Goal: Check status: Check status

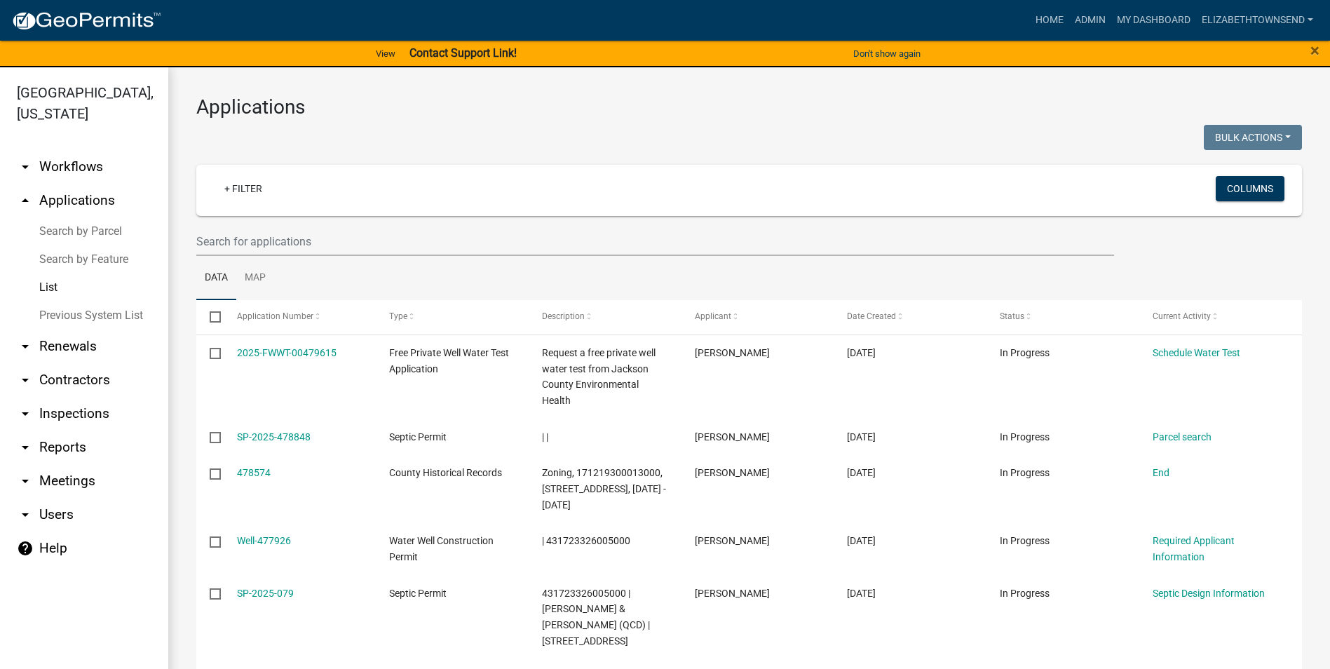
select select "3: 100"
click at [240, 184] on link "+ Filter" at bounding box center [243, 188] width 60 height 25
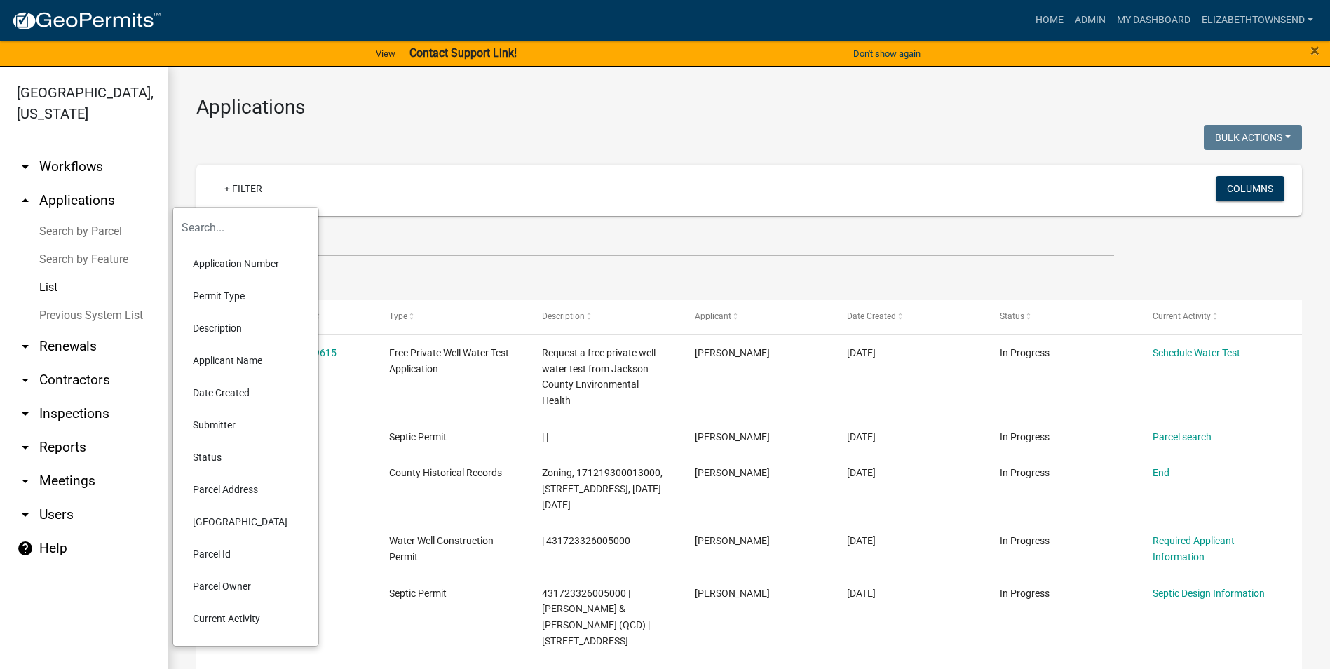
click at [210, 298] on li "Permit Type" at bounding box center [246, 296] width 128 height 32
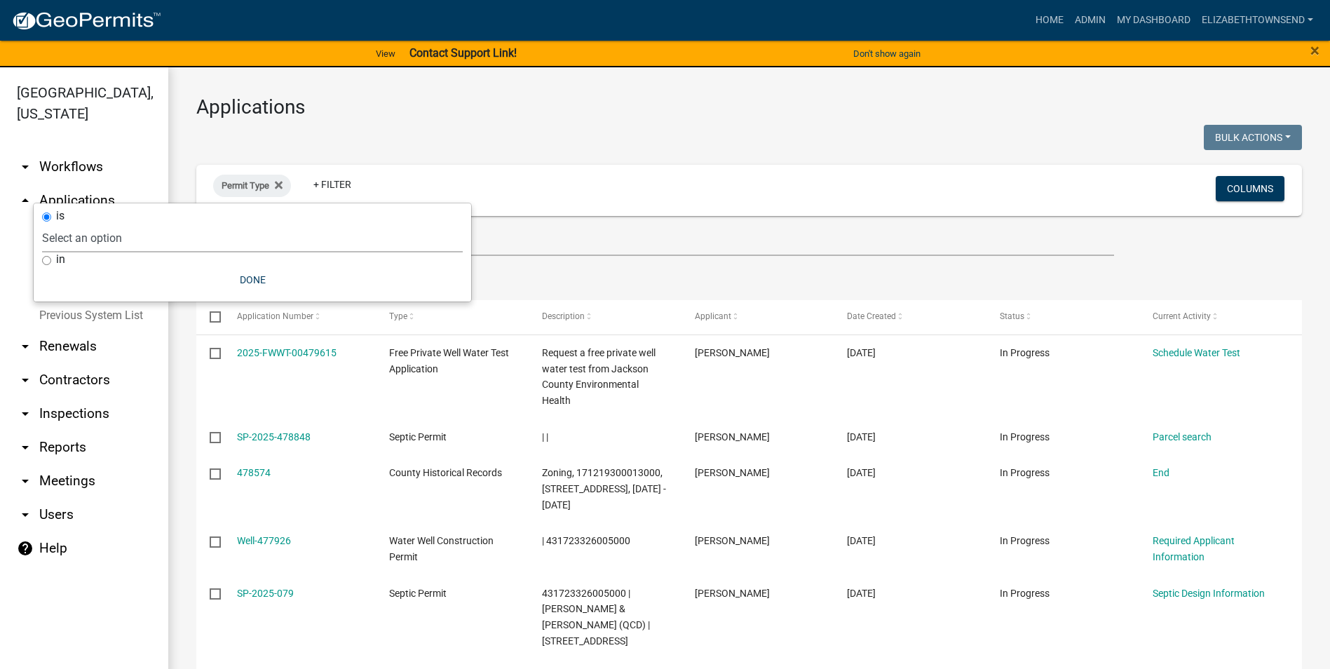
click at [113, 231] on select "Select an option County Historical Records DRAFT - Ag-Exempt Verification DRAFT…" at bounding box center [252, 238] width 421 height 29
select select "00c8d5c9-54c6-4a9d-979b-504790a05259"
click at [75, 224] on select "Select an option County Historical Records DRAFT - Ag-Exempt Verification DRAFT…" at bounding box center [252, 238] width 421 height 29
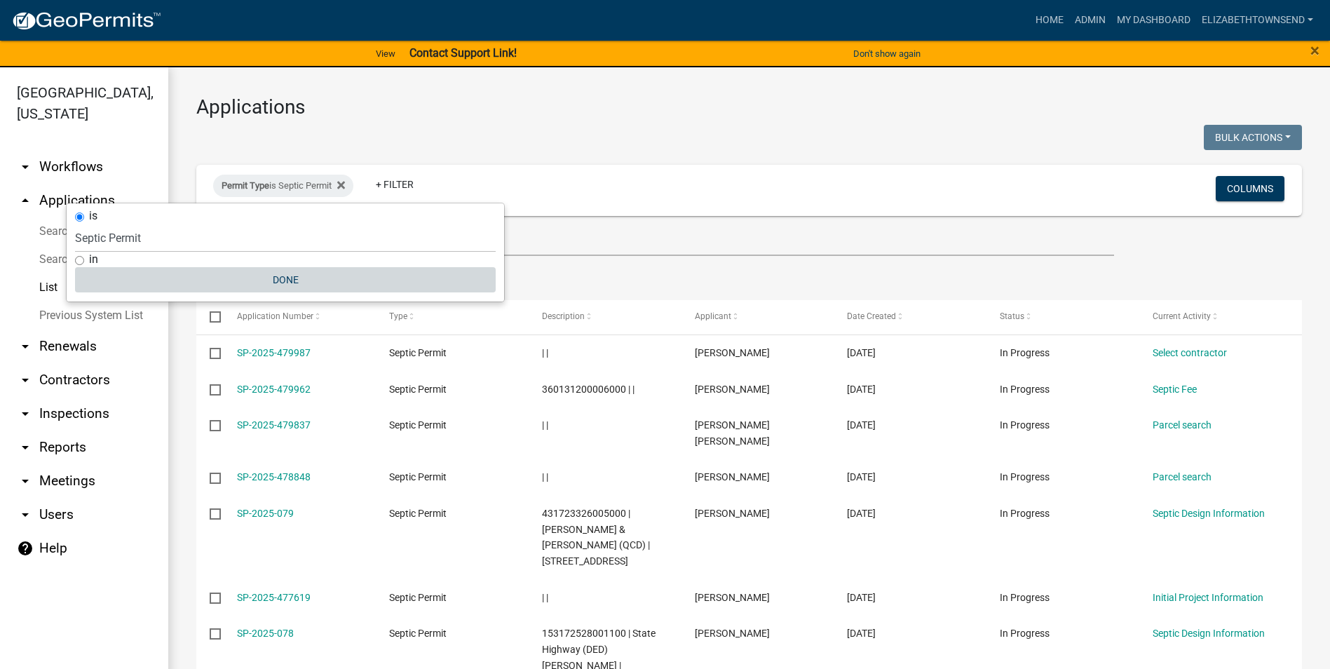
click at [304, 288] on button "Done" at bounding box center [285, 279] width 421 height 25
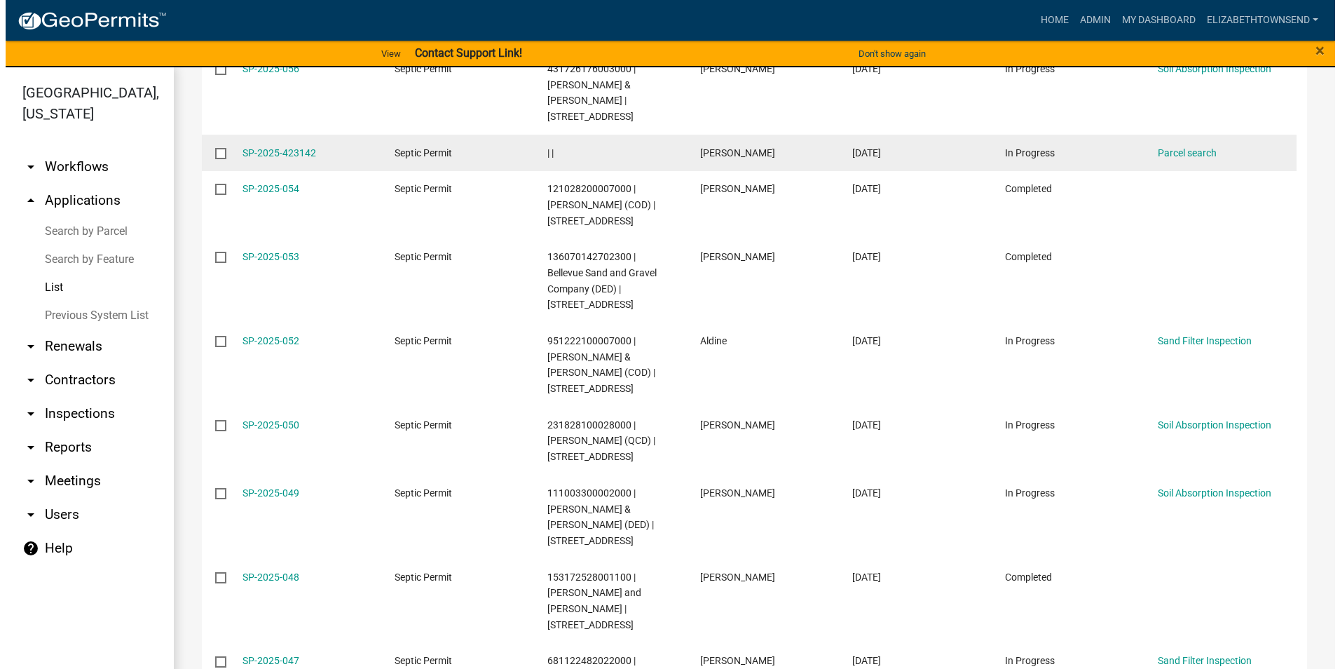
scroll to position [2874, 0]
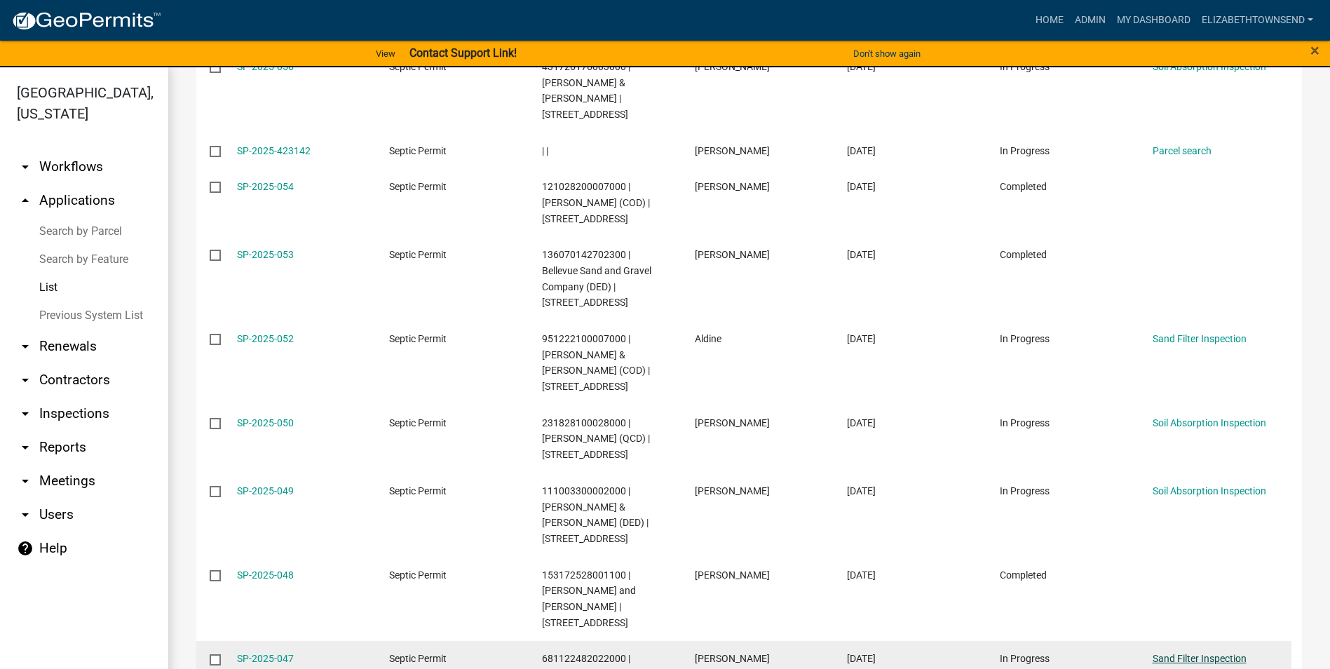
click at [1227, 653] on link "Sand Filter Inspection" at bounding box center [1199, 658] width 94 height 11
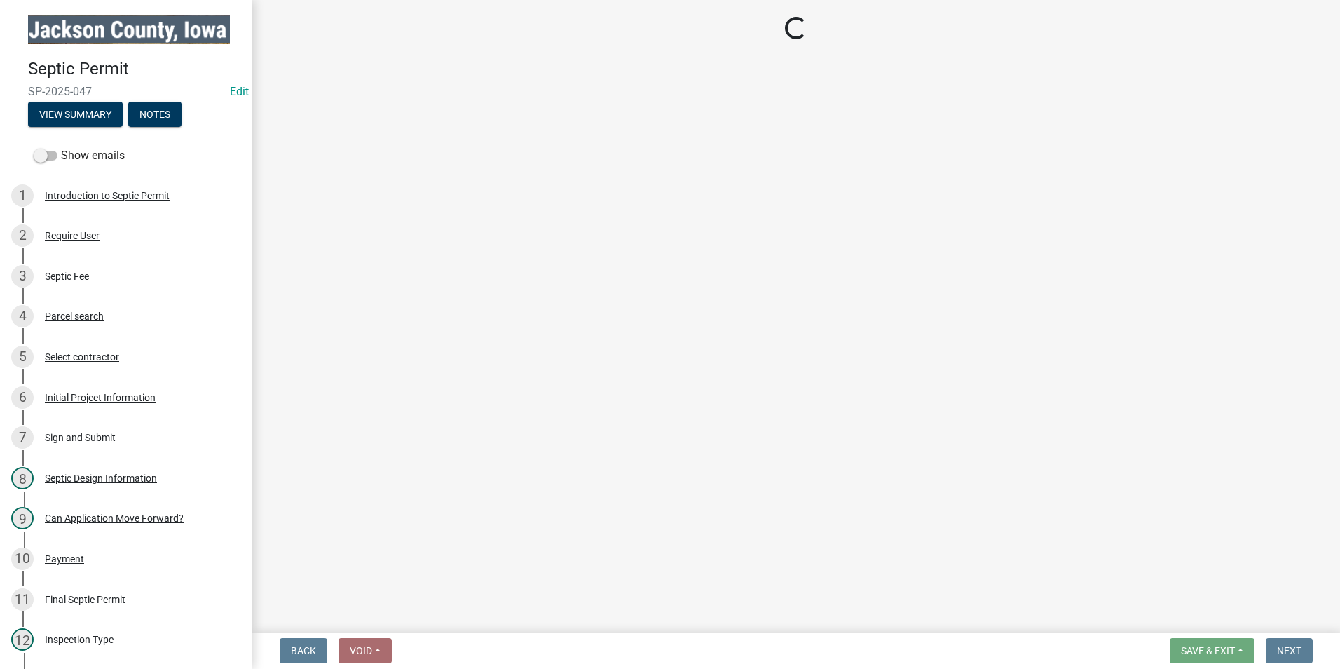
select select "8b01e099-4a24-4825-befa-1c944ae133b5"
select select "a3873a1b-6e26-41c8-b1e9-189df5d0ae8c"
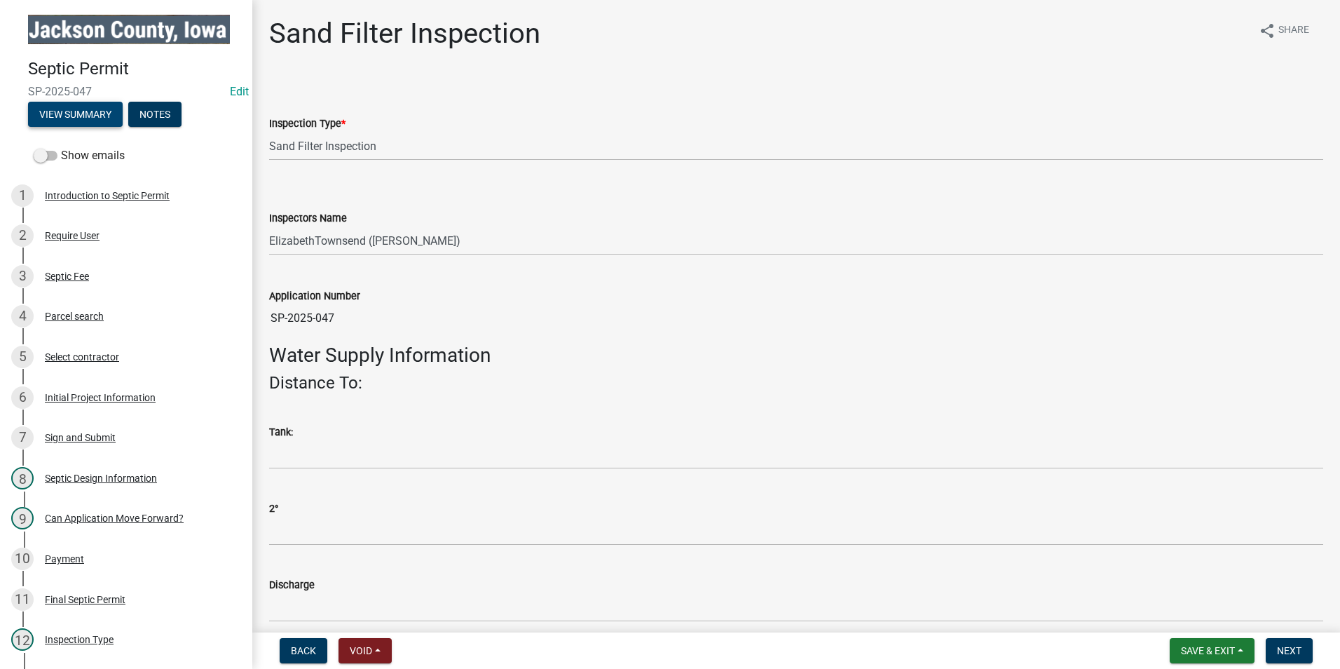
click at [79, 113] on button "View Summary" at bounding box center [75, 114] width 95 height 25
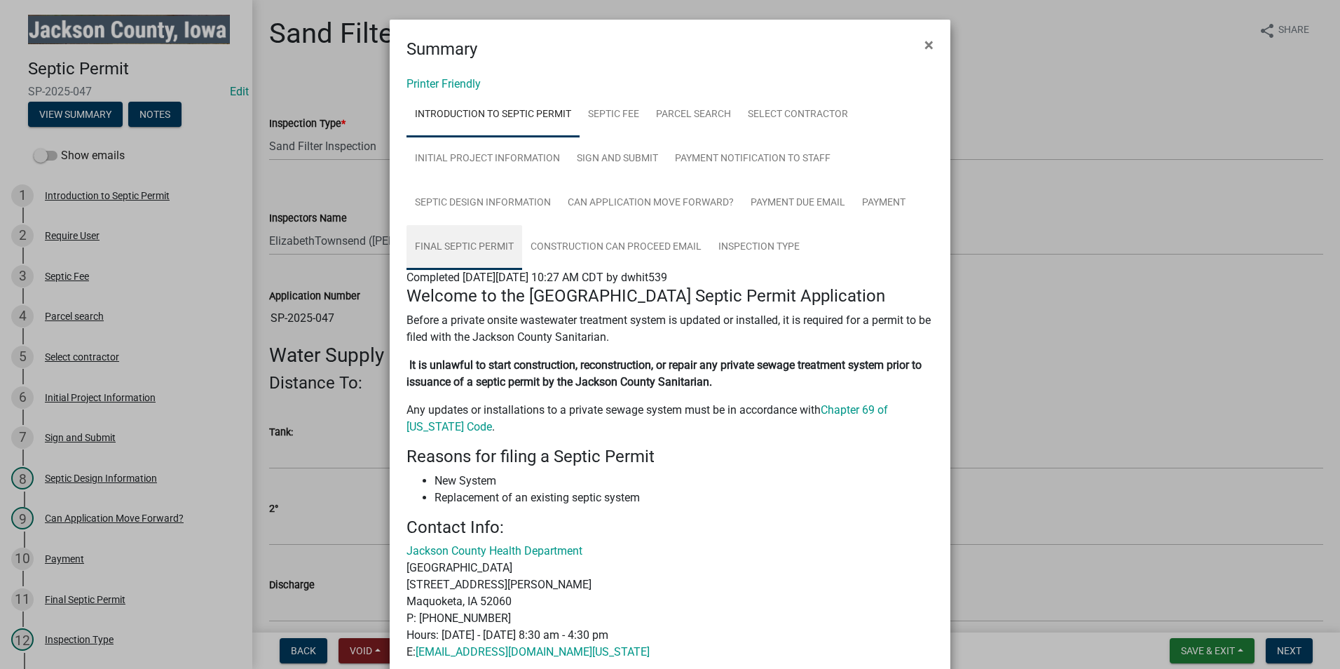
click at [477, 240] on link "Final Septic Permit" at bounding box center [465, 247] width 116 height 45
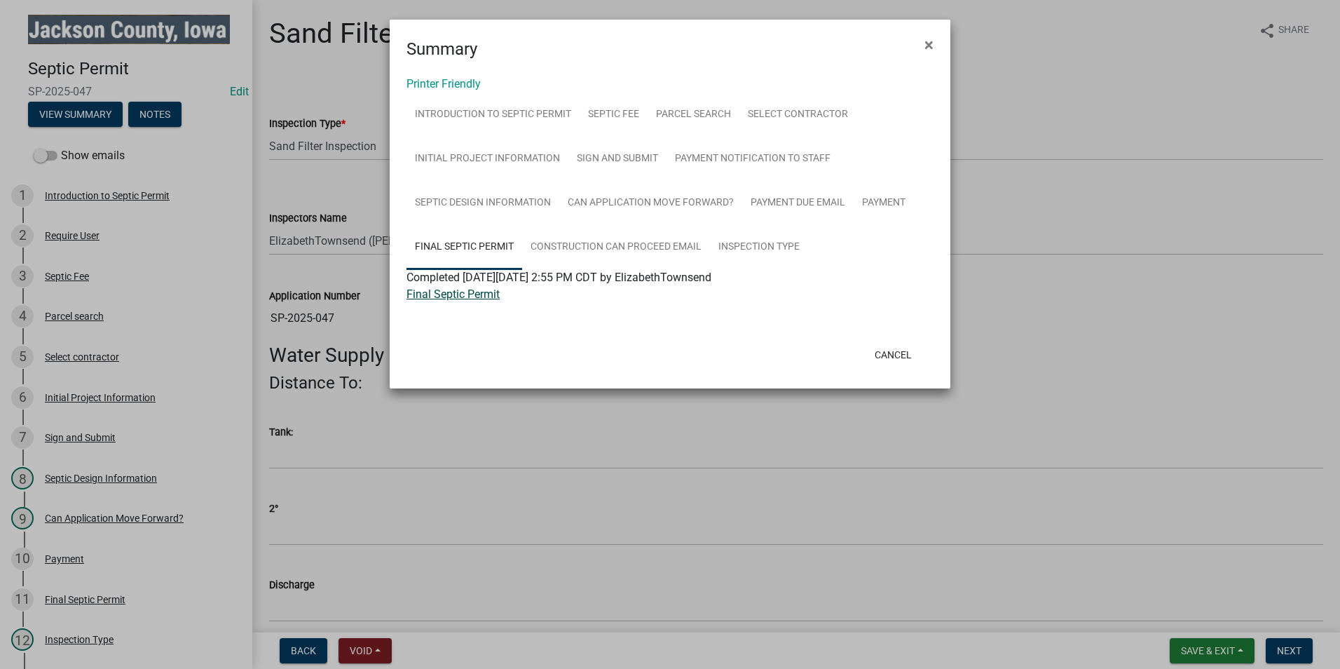
click at [484, 292] on link "Final Septic Permit" at bounding box center [453, 293] width 93 height 13
